Goal: Information Seeking & Learning: Learn about a topic

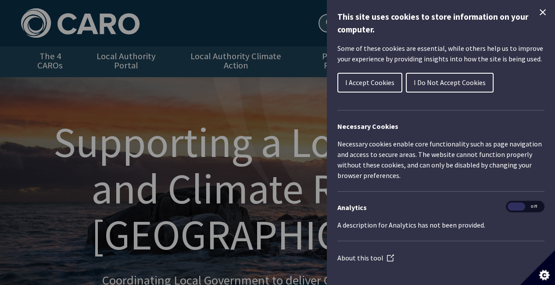
click at [454, 83] on span "I Do Not Accept Cookies" at bounding box center [450, 82] width 72 height 9
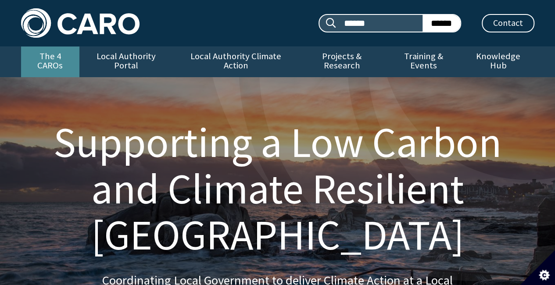
click at [45, 53] on link "The 4 CAROs" at bounding box center [50, 62] width 58 height 31
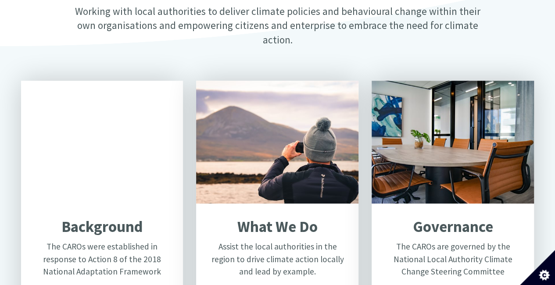
scroll to position [307, 0]
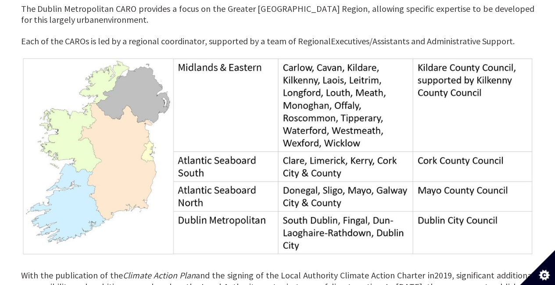
scroll to position [615, 0]
